Goal: Task Accomplishment & Management: Manage account settings

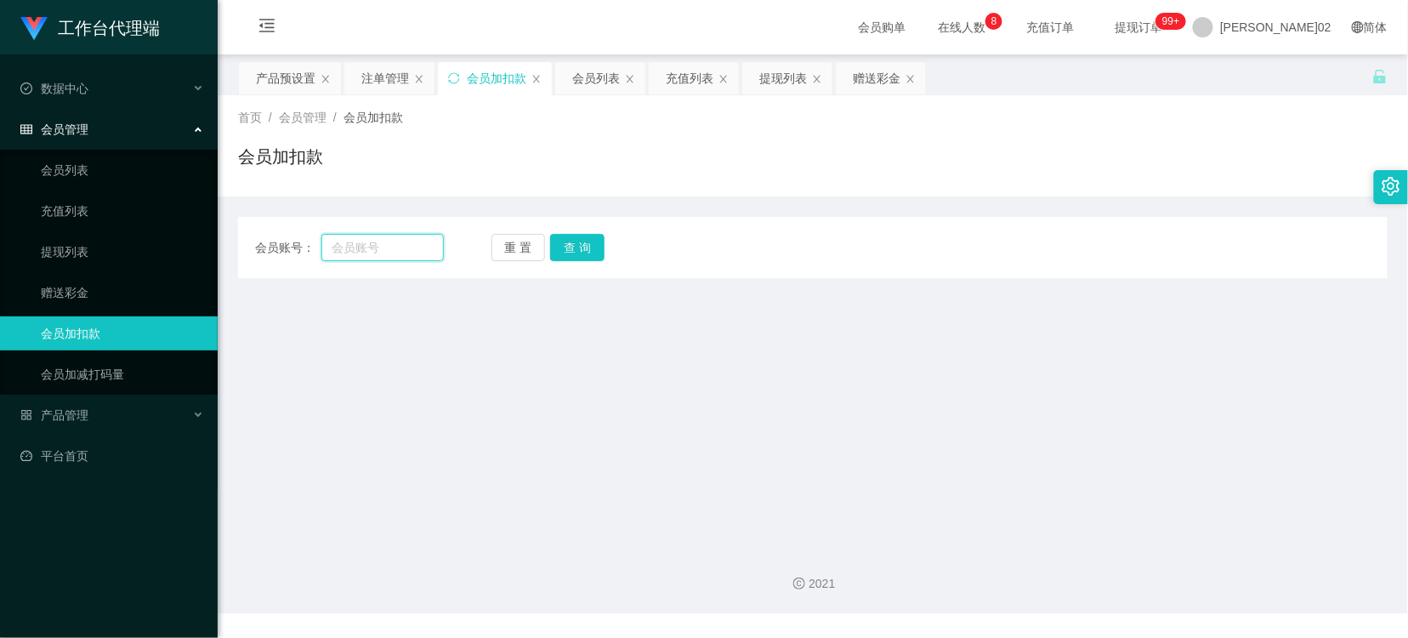
click at [372, 234] on input "text" at bounding box center [382, 247] width 122 height 27
paste input "jacky880727"
click at [588, 256] on button "查 询" at bounding box center [577, 247] width 54 height 27
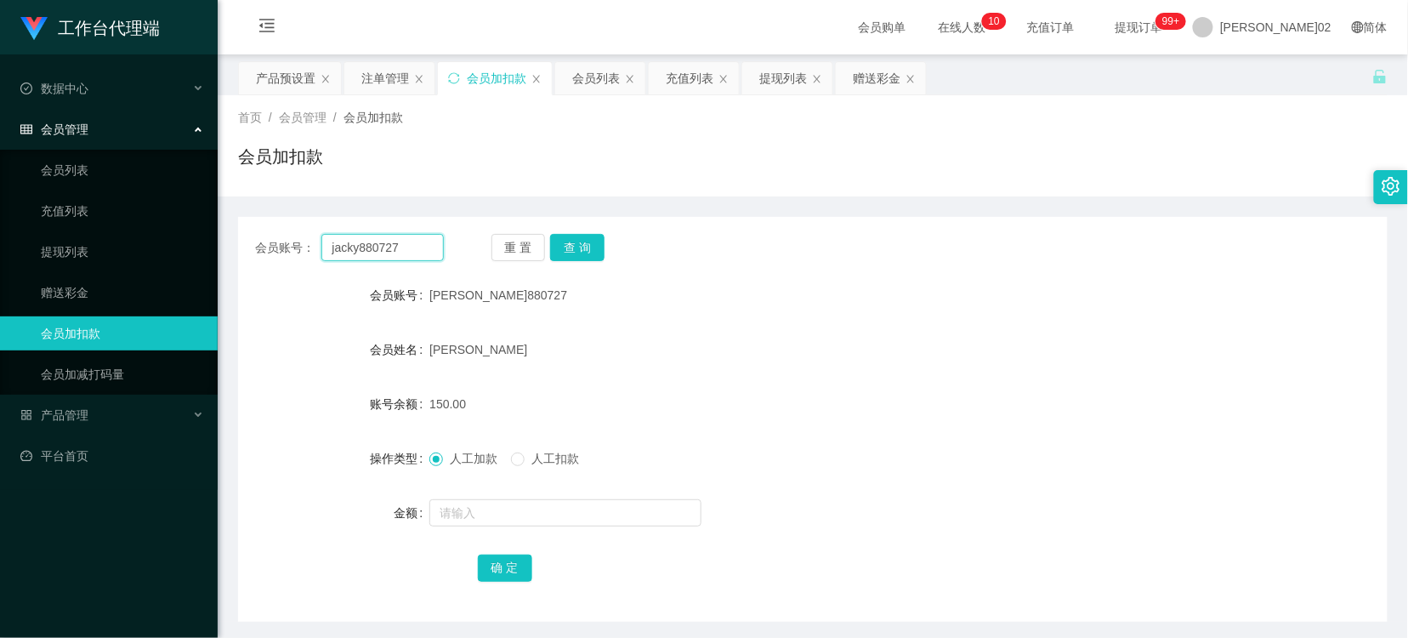
click at [413, 250] on input "jacky880727" at bounding box center [382, 247] width 122 height 27
click at [554, 241] on button "查 询" at bounding box center [577, 247] width 54 height 27
click at [418, 245] on input "jacky880727" at bounding box center [382, 247] width 122 height 27
paste input "Kang0828"
type input "Kang0828"
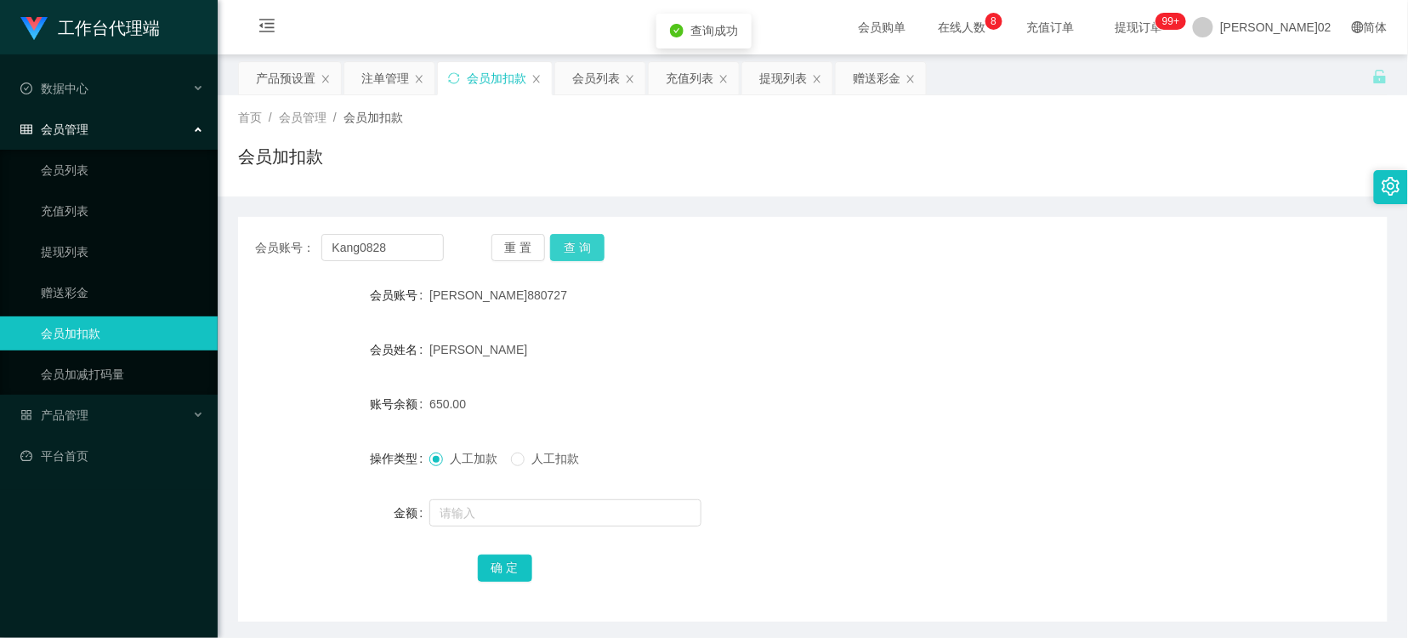
click at [563, 240] on button "查 询" at bounding box center [577, 247] width 54 height 27
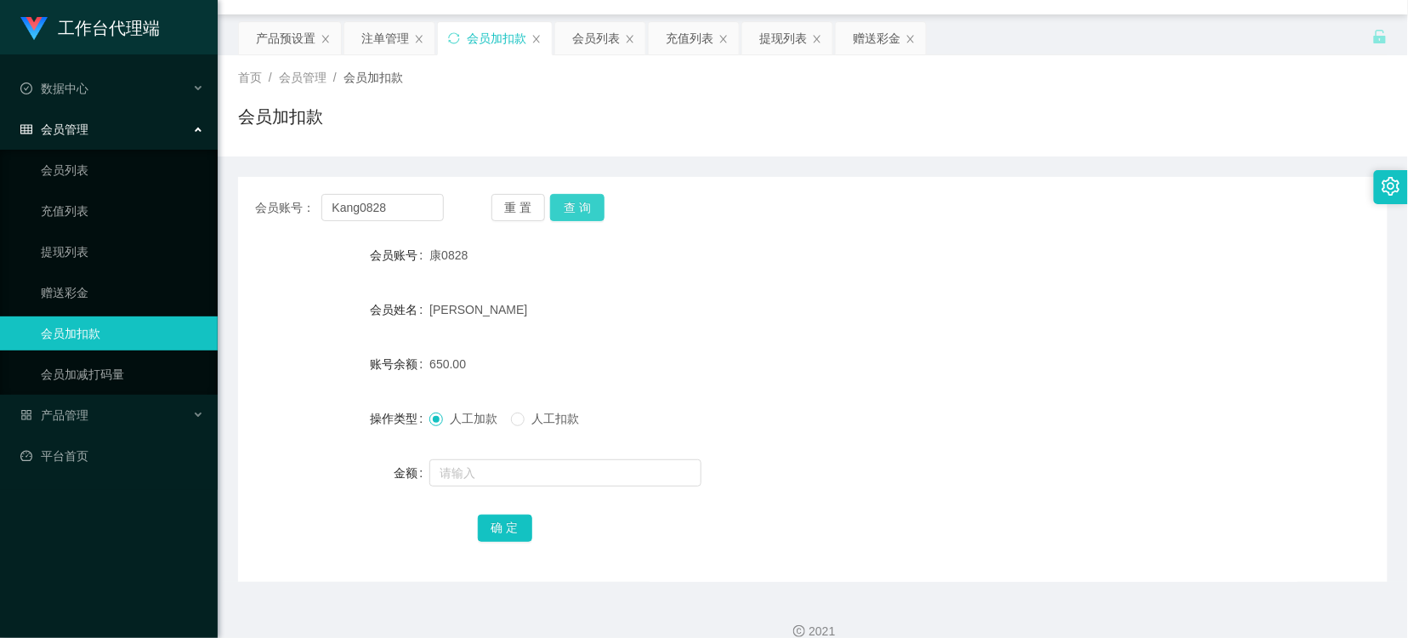
scroll to position [63, 0]
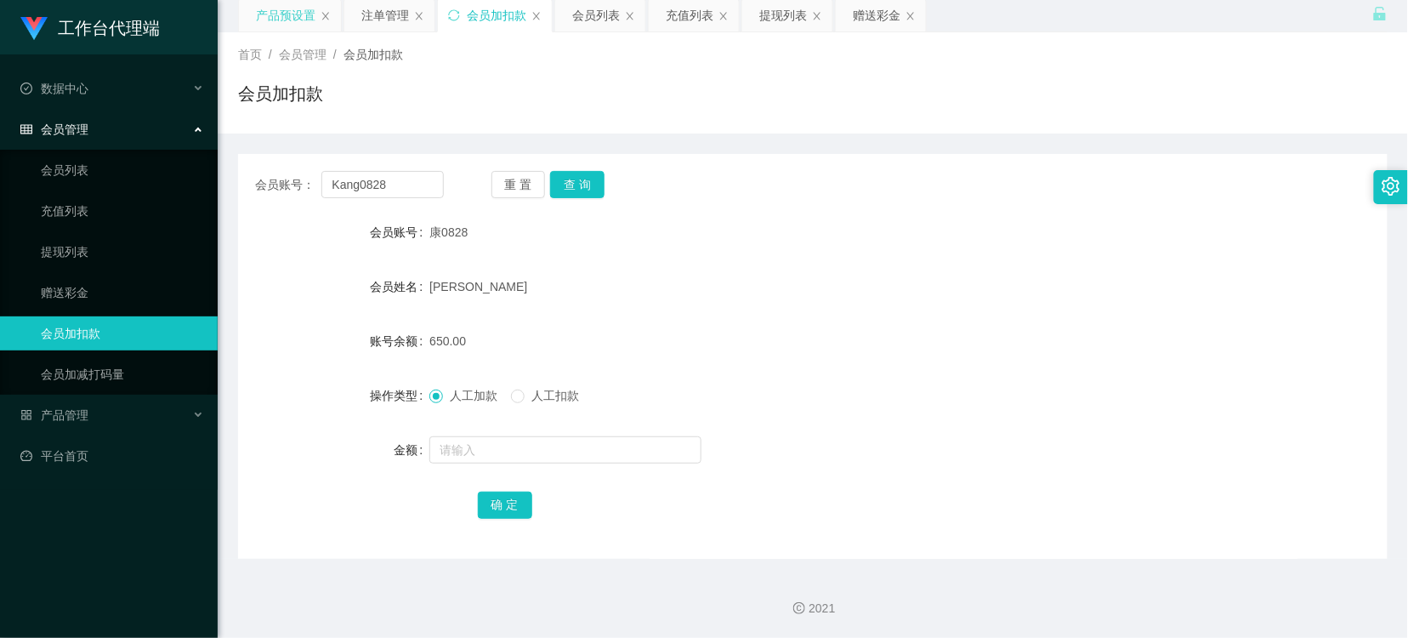
click at [284, 15] on div "产品预设置" at bounding box center [286, 15] width 60 height 32
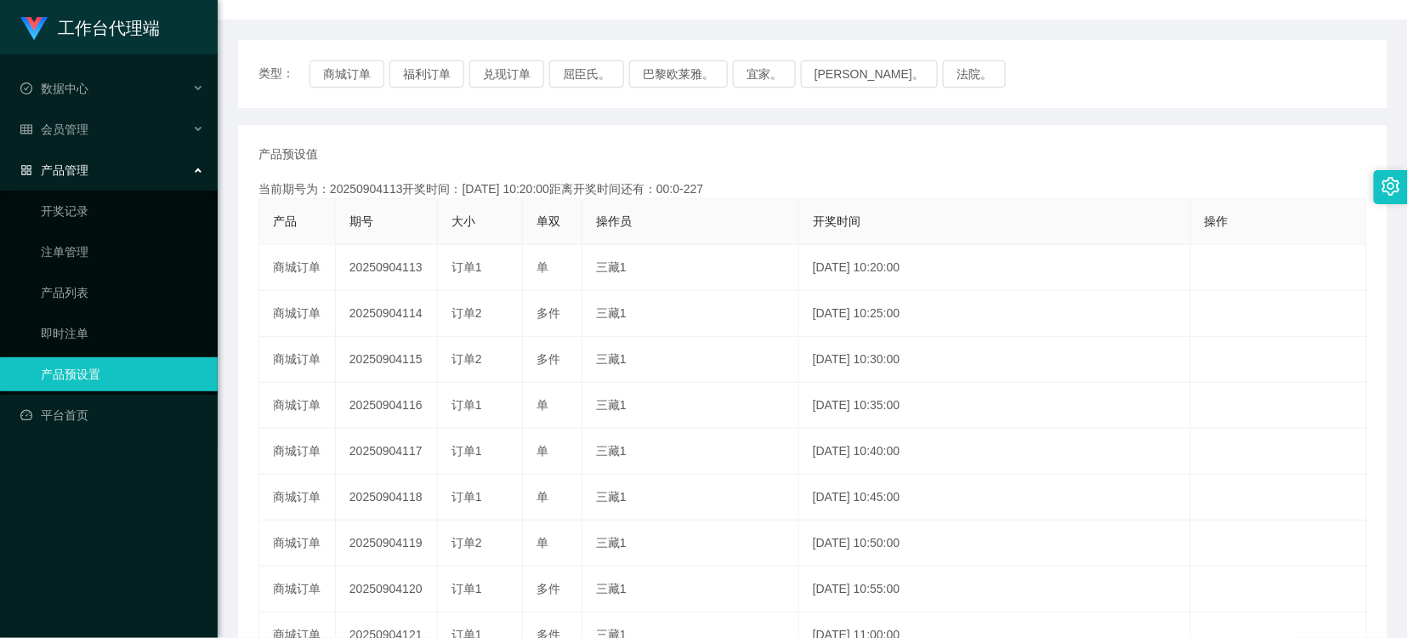
scroll to position [189, 0]
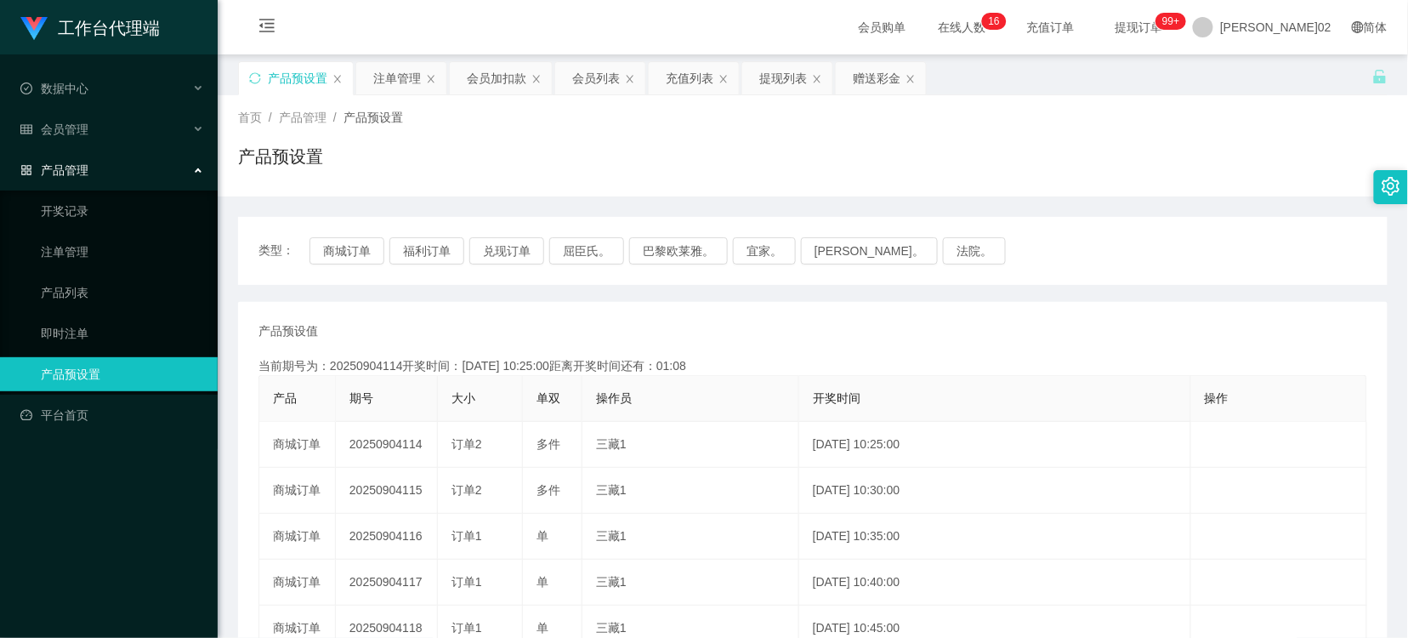
scroll to position [189, 0]
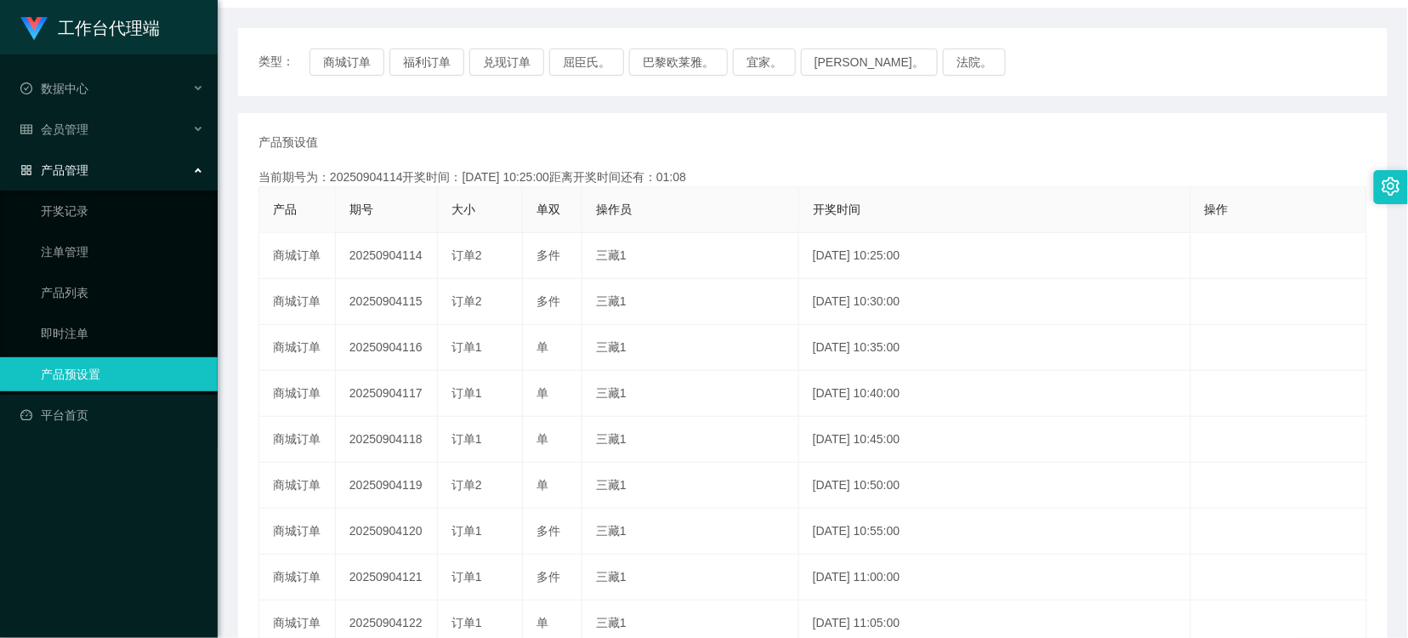
click at [418, 304] on td "20250904115" at bounding box center [387, 302] width 102 height 46
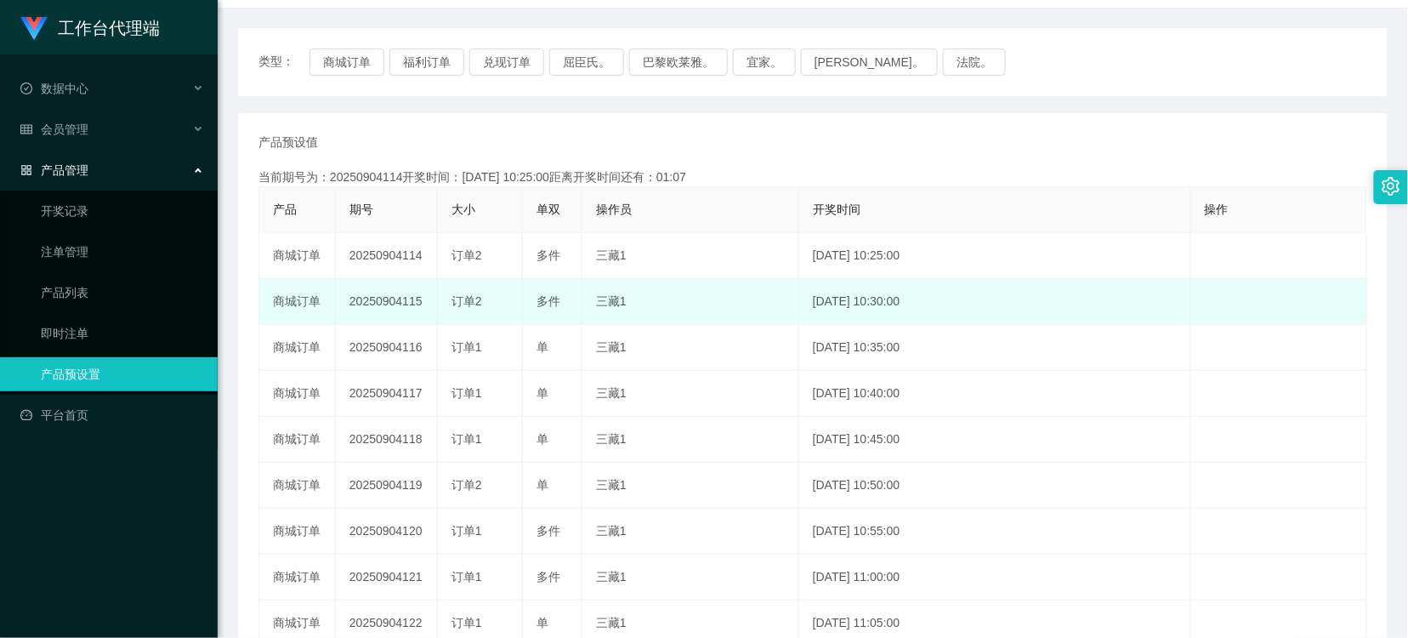
click at [409, 304] on td "20250904115" at bounding box center [387, 302] width 102 height 46
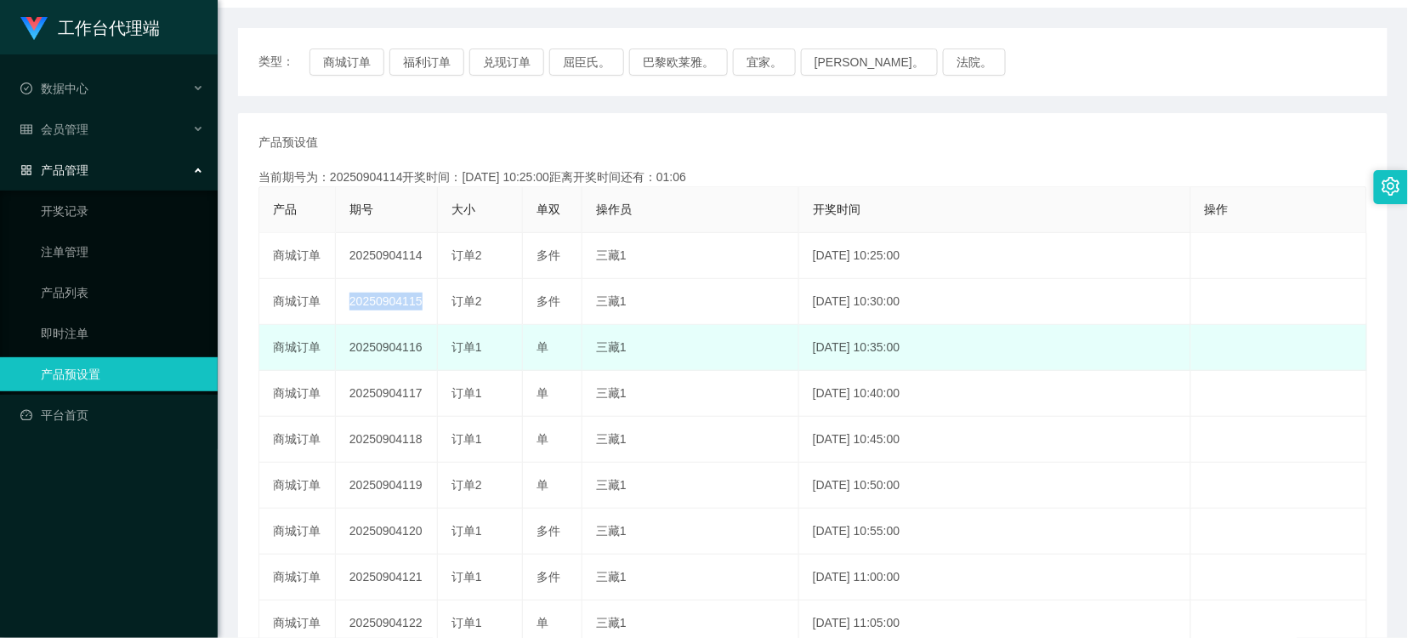
copy td "20250904115"
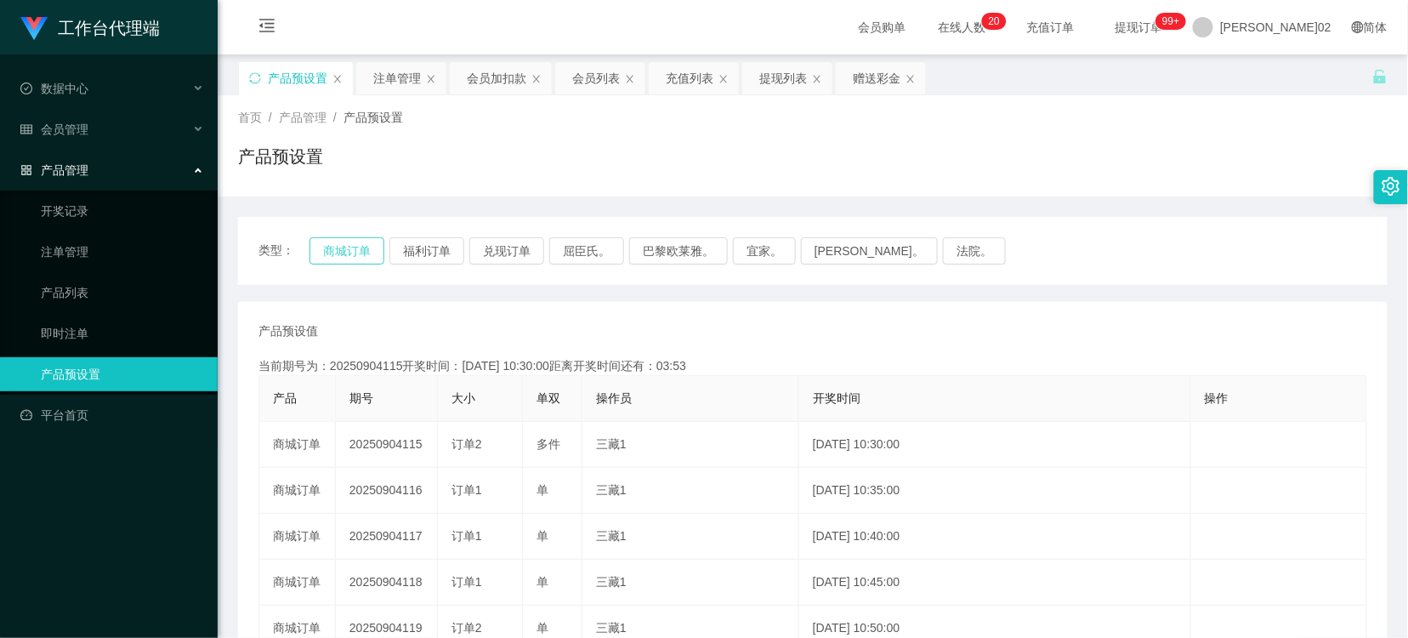
click at [358, 253] on button "商城订单" at bounding box center [347, 250] width 75 height 27
click at [486, 78] on div "会员加扣款" at bounding box center [497, 78] width 60 height 32
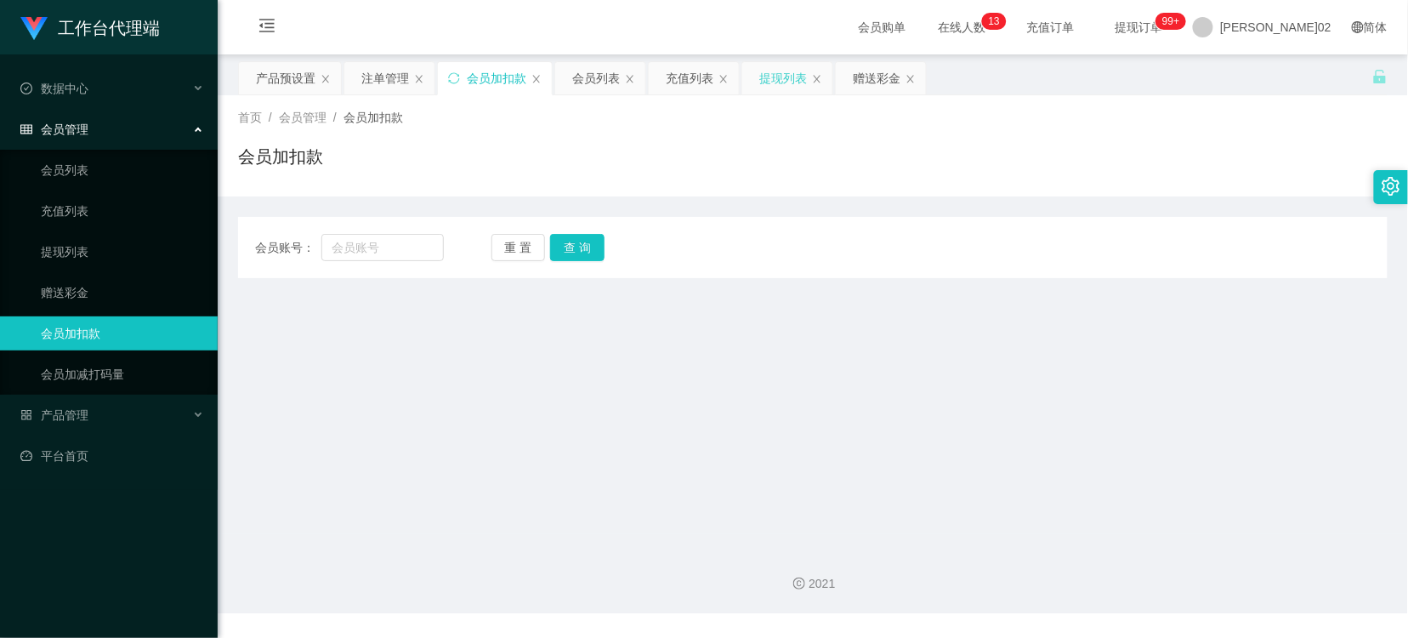
click at [775, 80] on div "提现列表" at bounding box center [783, 78] width 48 height 32
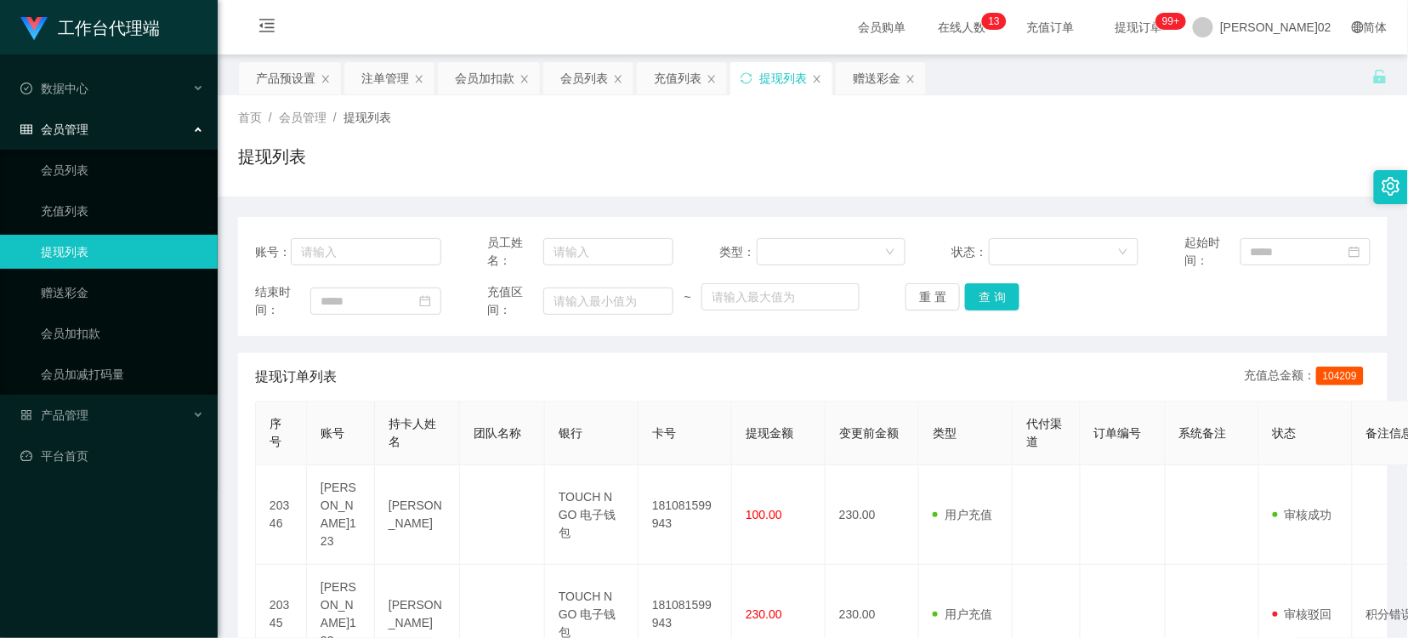
drag, startPoint x: 588, startPoint y: 78, endPoint x: 728, endPoint y: 54, distance: 142.3
click at [588, 78] on div "会员列表" at bounding box center [584, 78] width 48 height 32
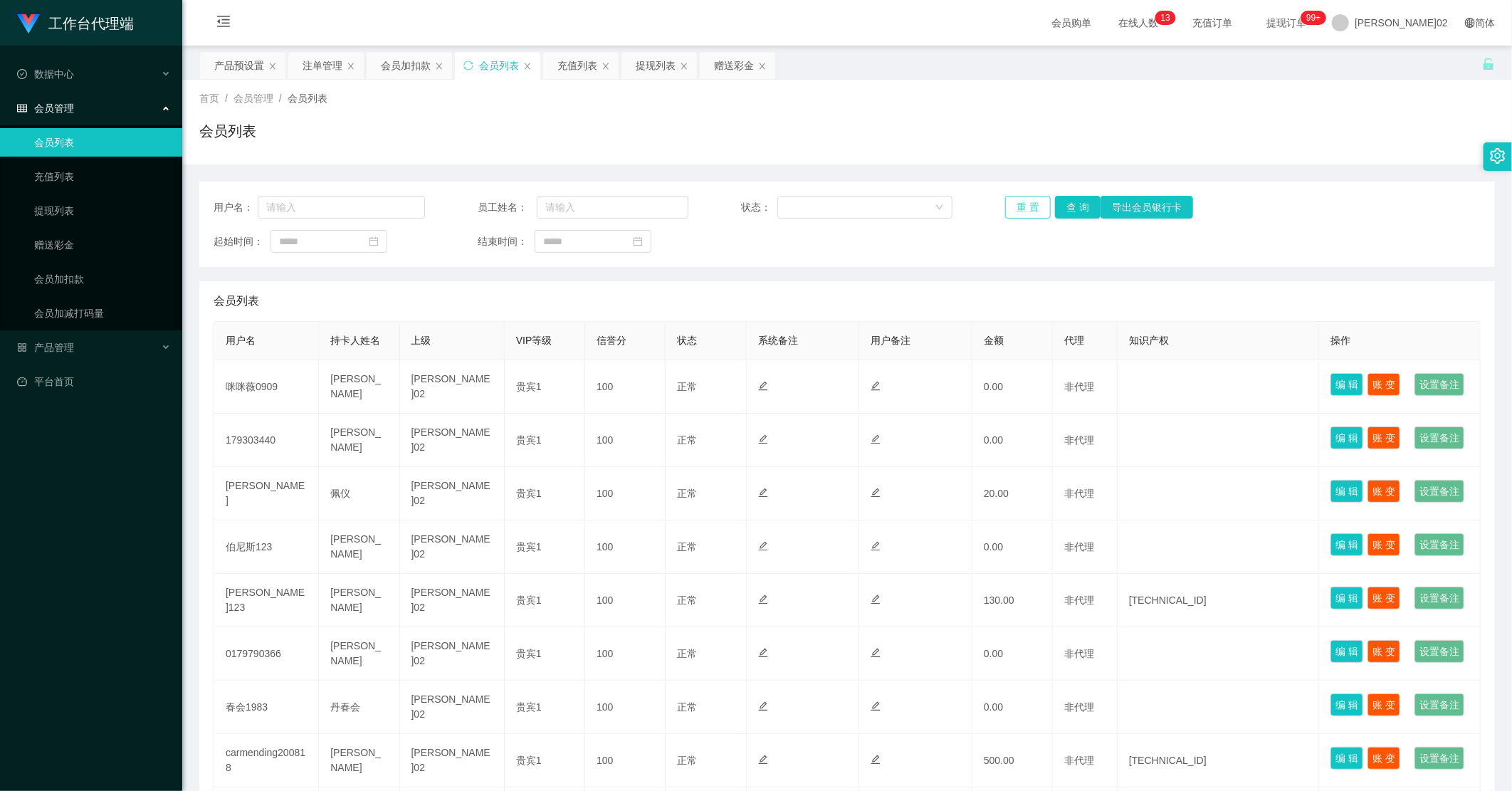
click at [1035, 201] on button "重 置" at bounding box center [1028, 207] width 45 height 23
click at [964, 243] on div "起始时间： 结束时间：" at bounding box center [847, 241] width 1268 height 23
click at [1035, 208] on button "重 置" at bounding box center [1028, 207] width 45 height 23
click at [573, 67] on div "充值列表" at bounding box center [578, 65] width 40 height 27
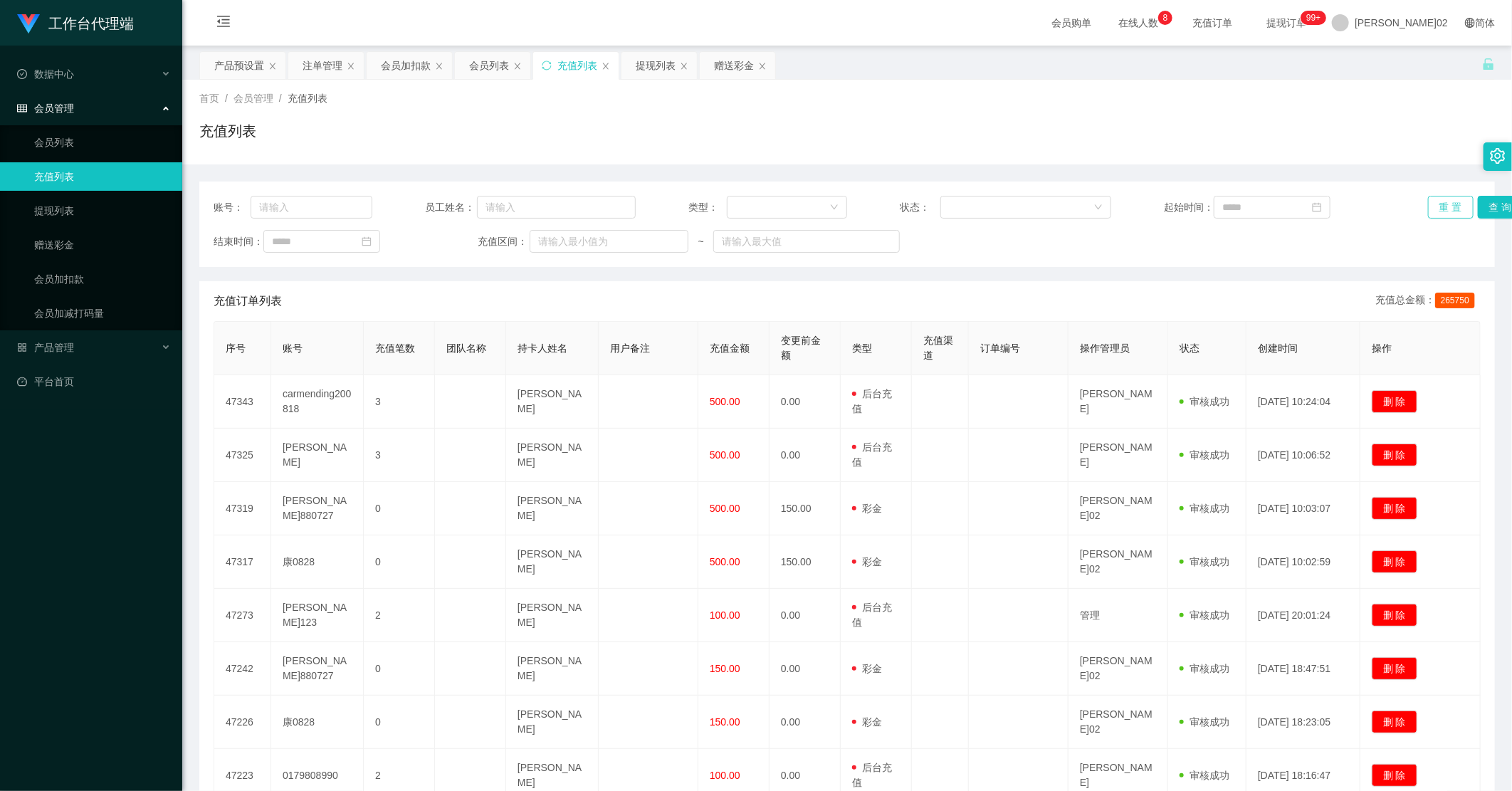
click at [1178, 212] on button "重 置" at bounding box center [1451, 207] width 45 height 23
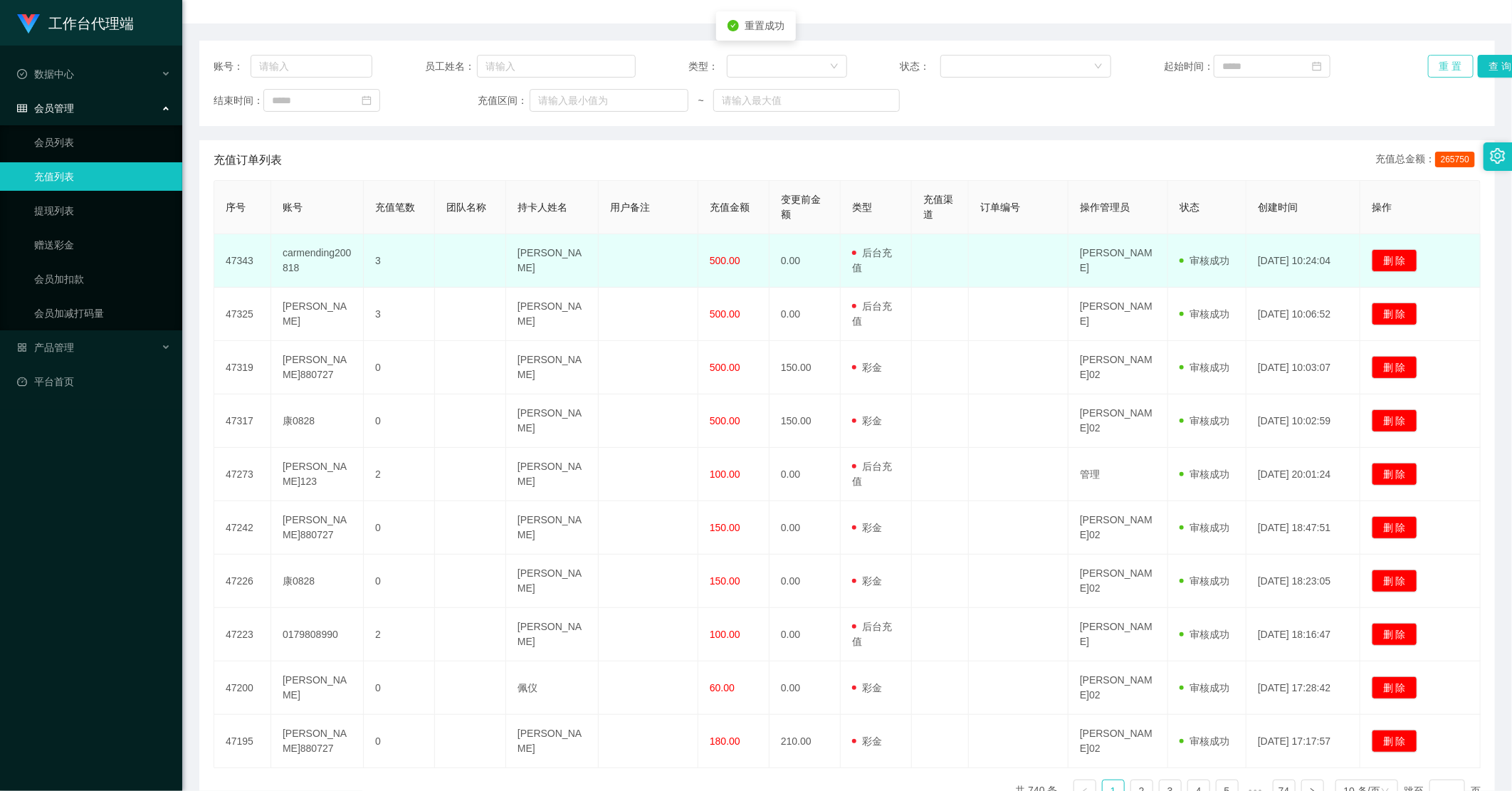
scroll to position [158, 0]
